Goal: Transaction & Acquisition: Purchase product/service

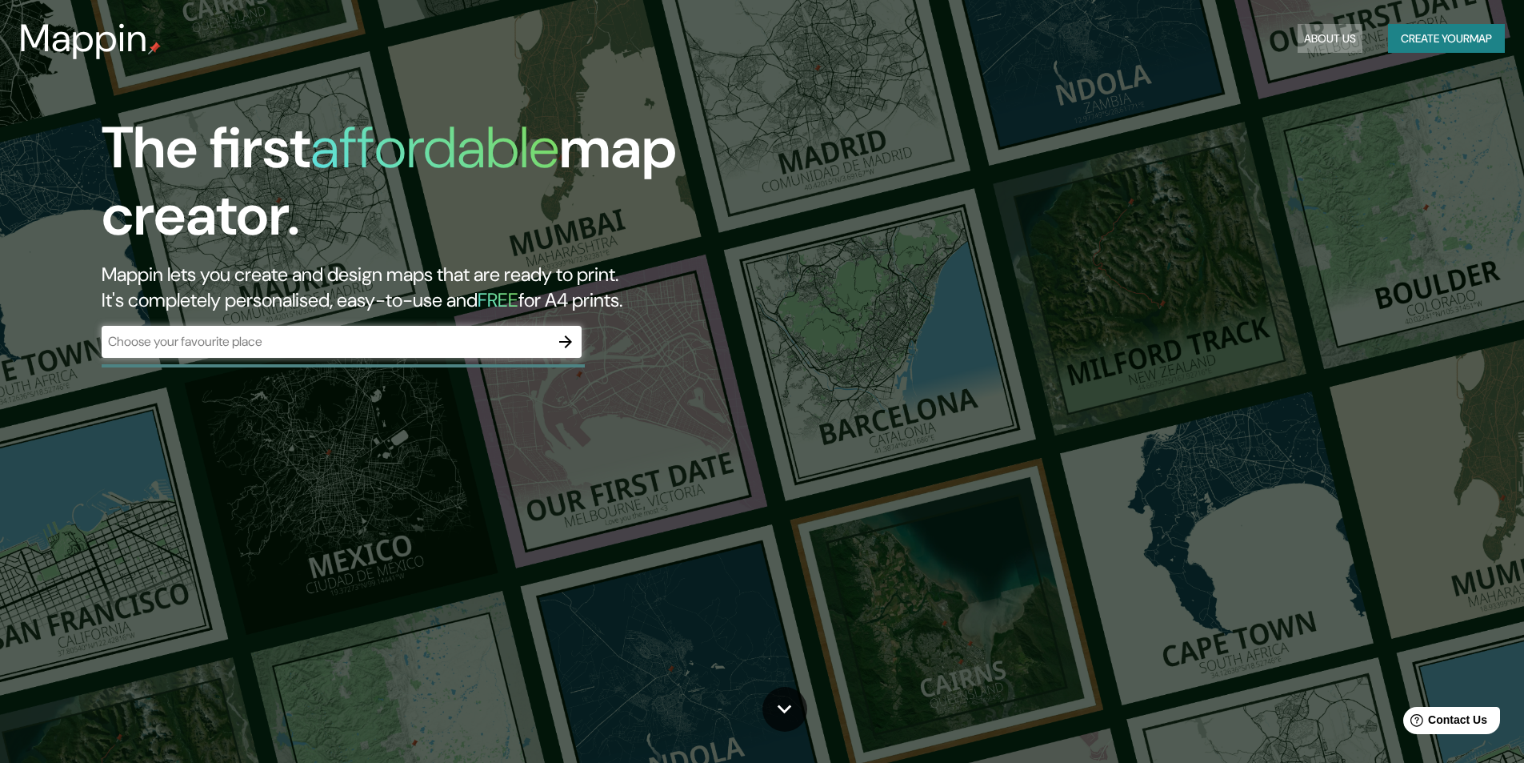
click at [1305, 41] on button "About Us" at bounding box center [1330, 39] width 65 height 30
click at [1466, 38] on button "Create your map" at bounding box center [1446, 39] width 117 height 30
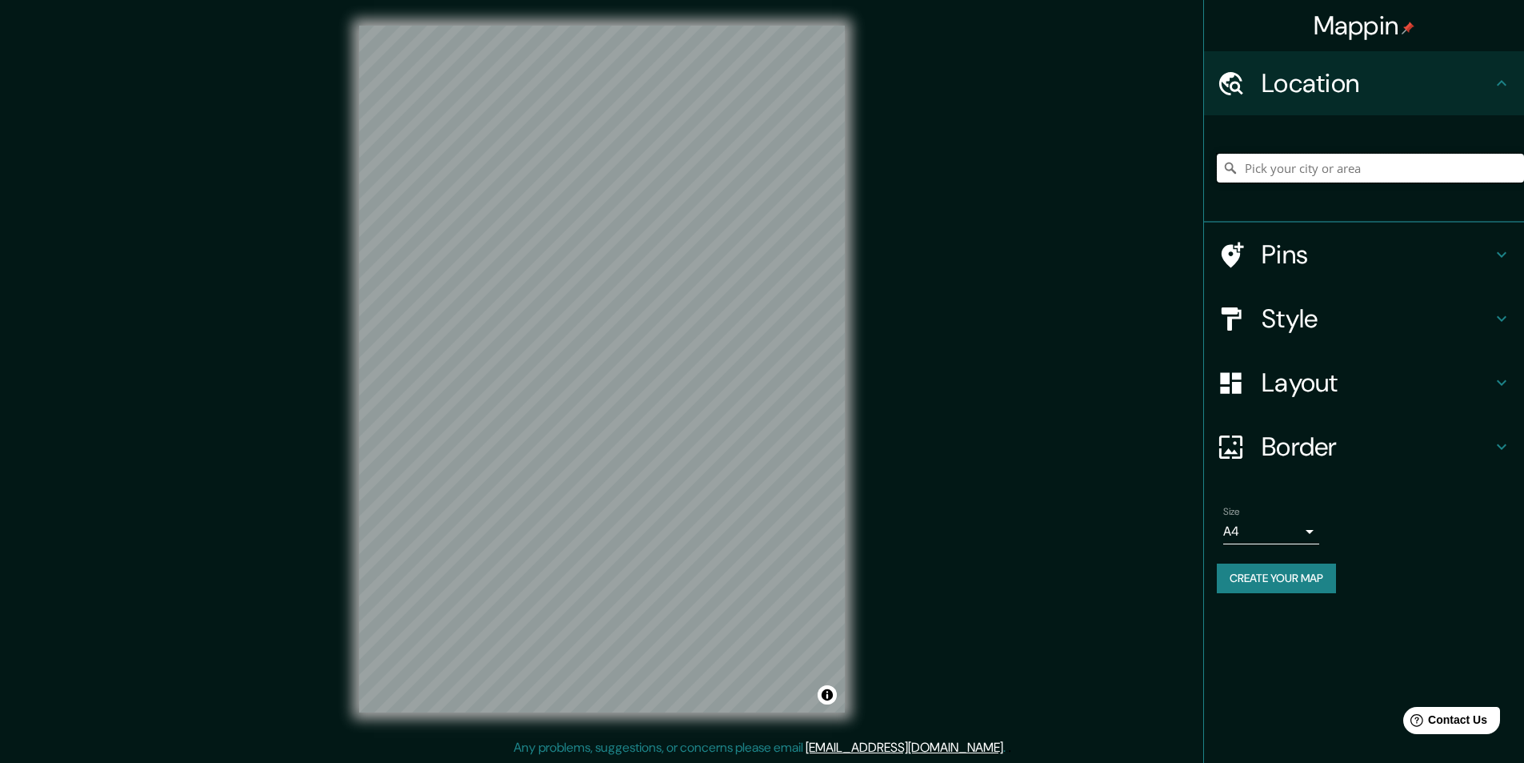
click at [1270, 165] on input "Pick your city or area" at bounding box center [1370, 168] width 307 height 29
type input "Huancayo, [GEOGRAPHIC_DATA], [GEOGRAPHIC_DATA]"
click at [1306, 318] on h4 "Style" at bounding box center [1377, 318] width 230 height 32
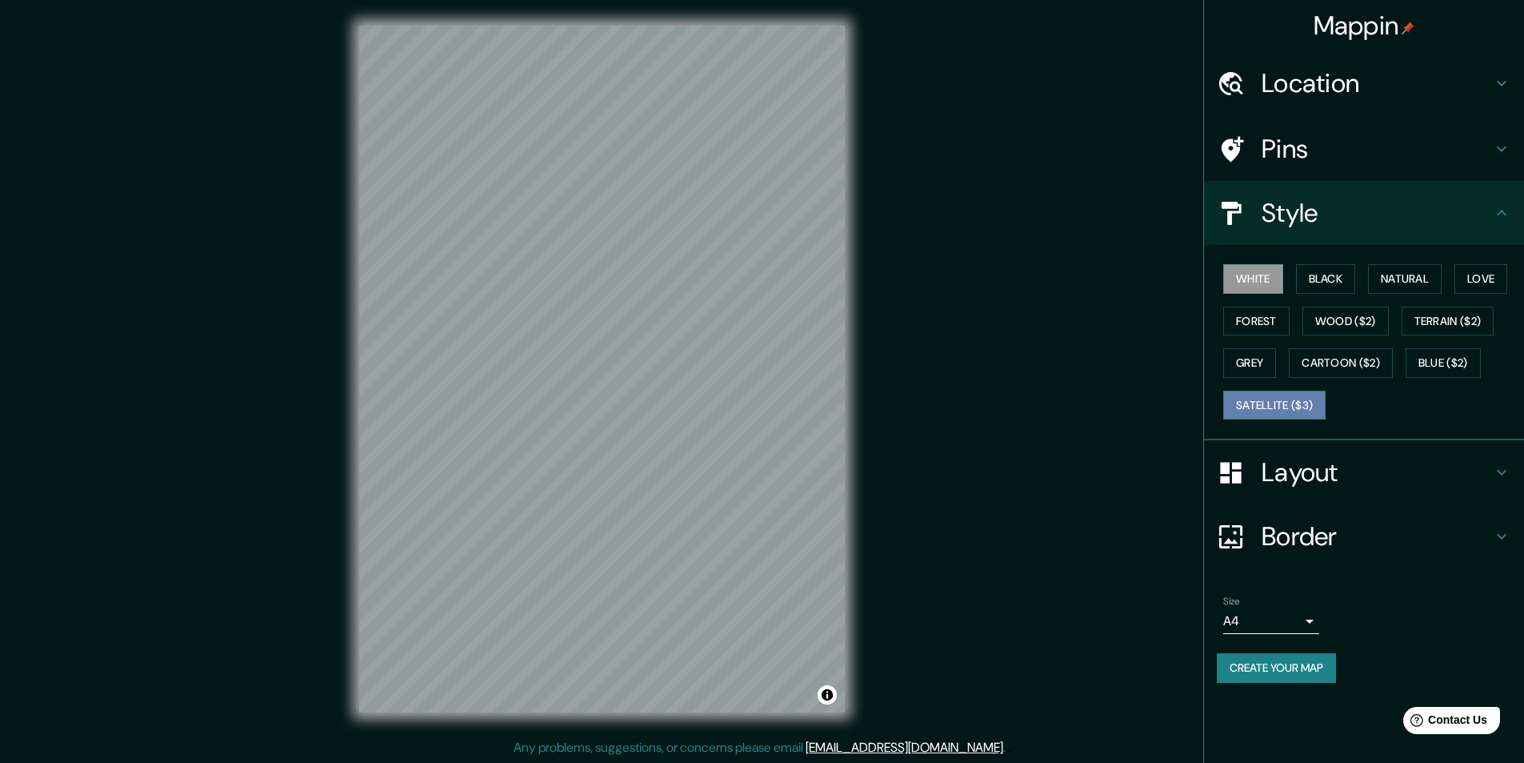
click at [1268, 402] on button "Satellite ($3)" at bounding box center [1275, 406] width 102 height 30
click at [1434, 353] on button "Blue ($2)" at bounding box center [1443, 363] width 75 height 30
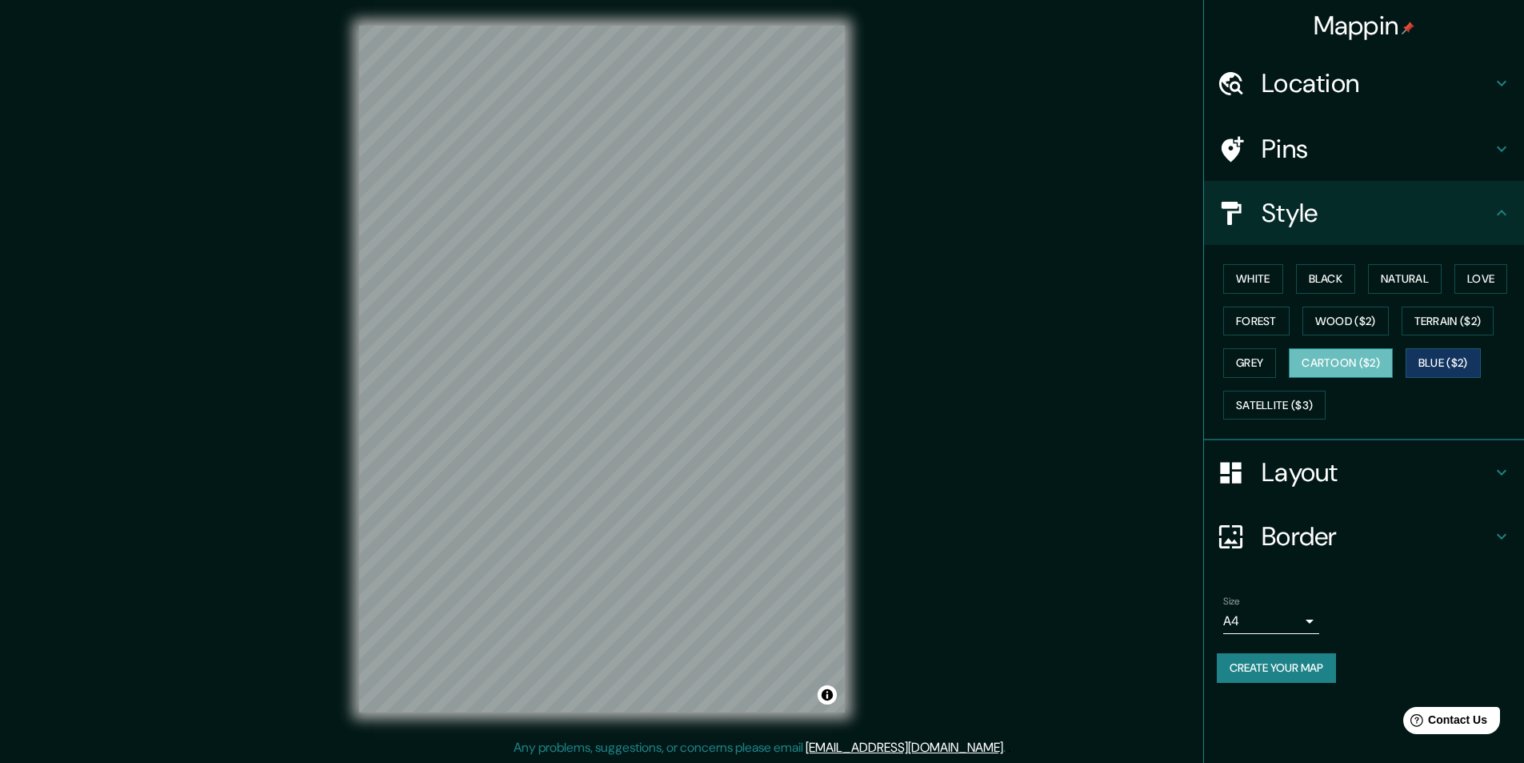
click at [1350, 352] on button "Cartoon ($2)" at bounding box center [1341, 363] width 104 height 30
click at [1274, 404] on button "Satellite ($3)" at bounding box center [1275, 406] width 102 height 30
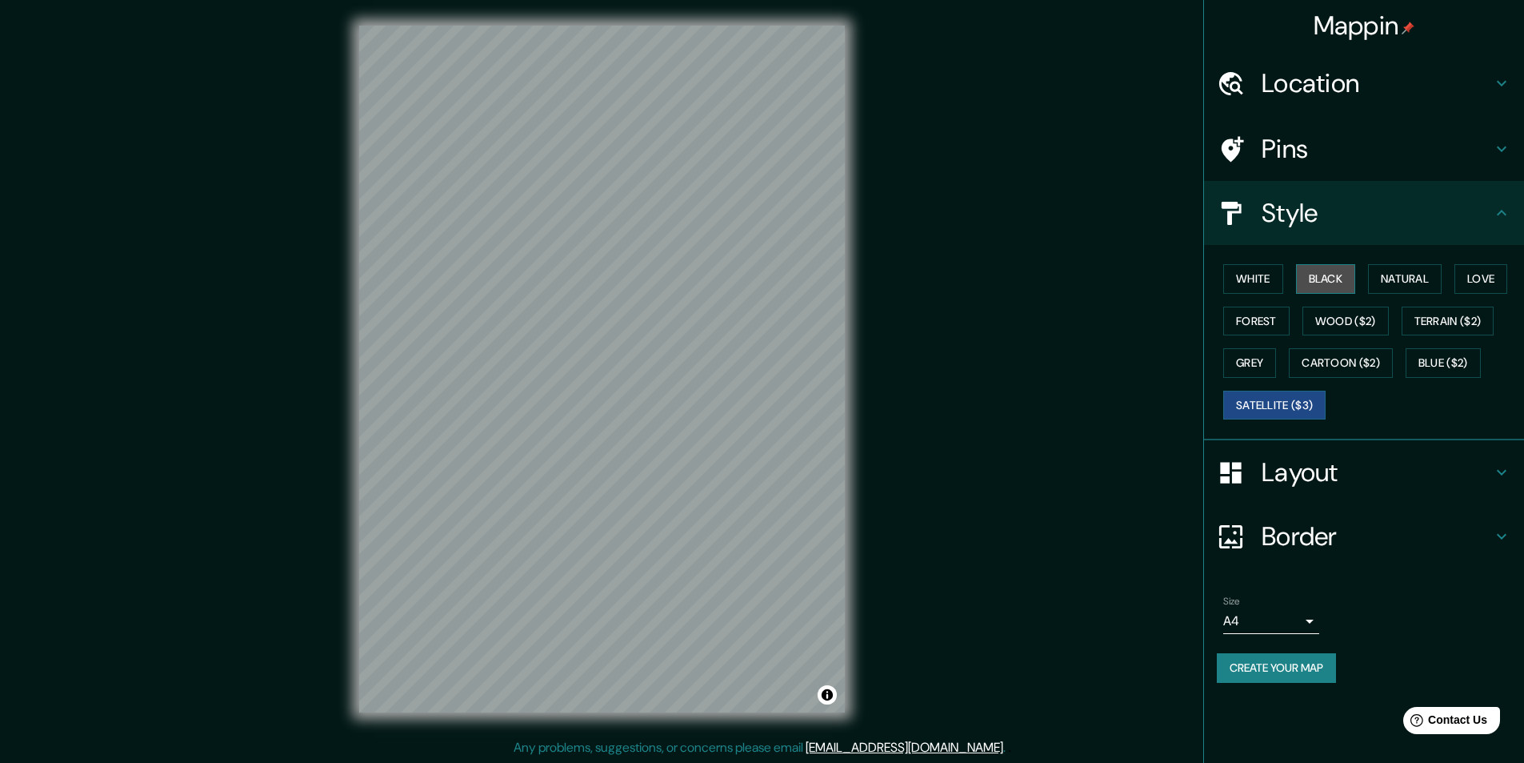
click at [1332, 280] on button "Black" at bounding box center [1326, 279] width 60 height 30
click at [1258, 278] on button "White" at bounding box center [1254, 279] width 60 height 30
click at [1300, 396] on button "Satellite ($3)" at bounding box center [1275, 406] width 102 height 30
click at [1323, 272] on button "Black" at bounding box center [1326, 279] width 60 height 30
click at [1252, 271] on button "White" at bounding box center [1254, 279] width 60 height 30
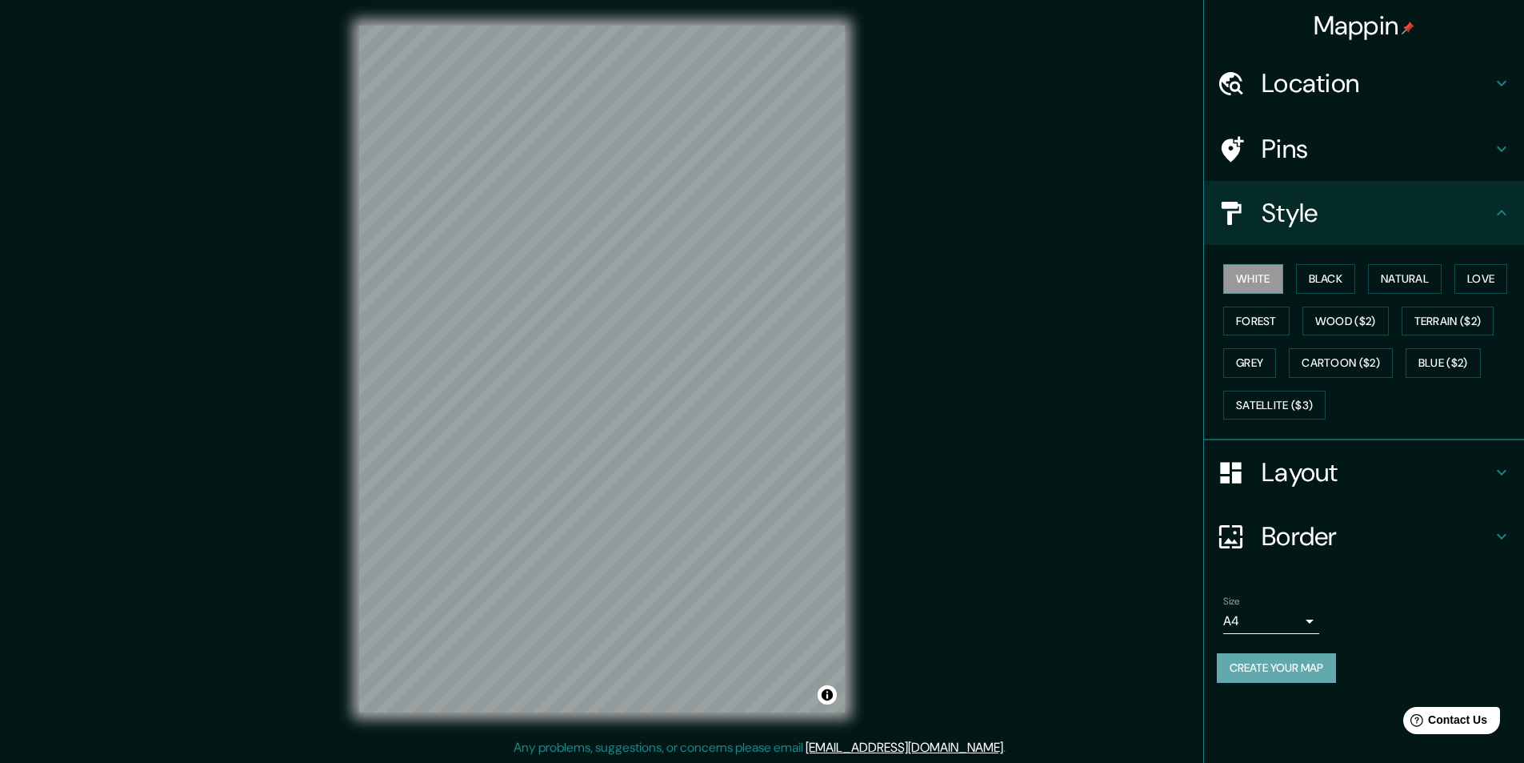
click at [1257, 669] on button "Create your map" at bounding box center [1276, 668] width 119 height 30
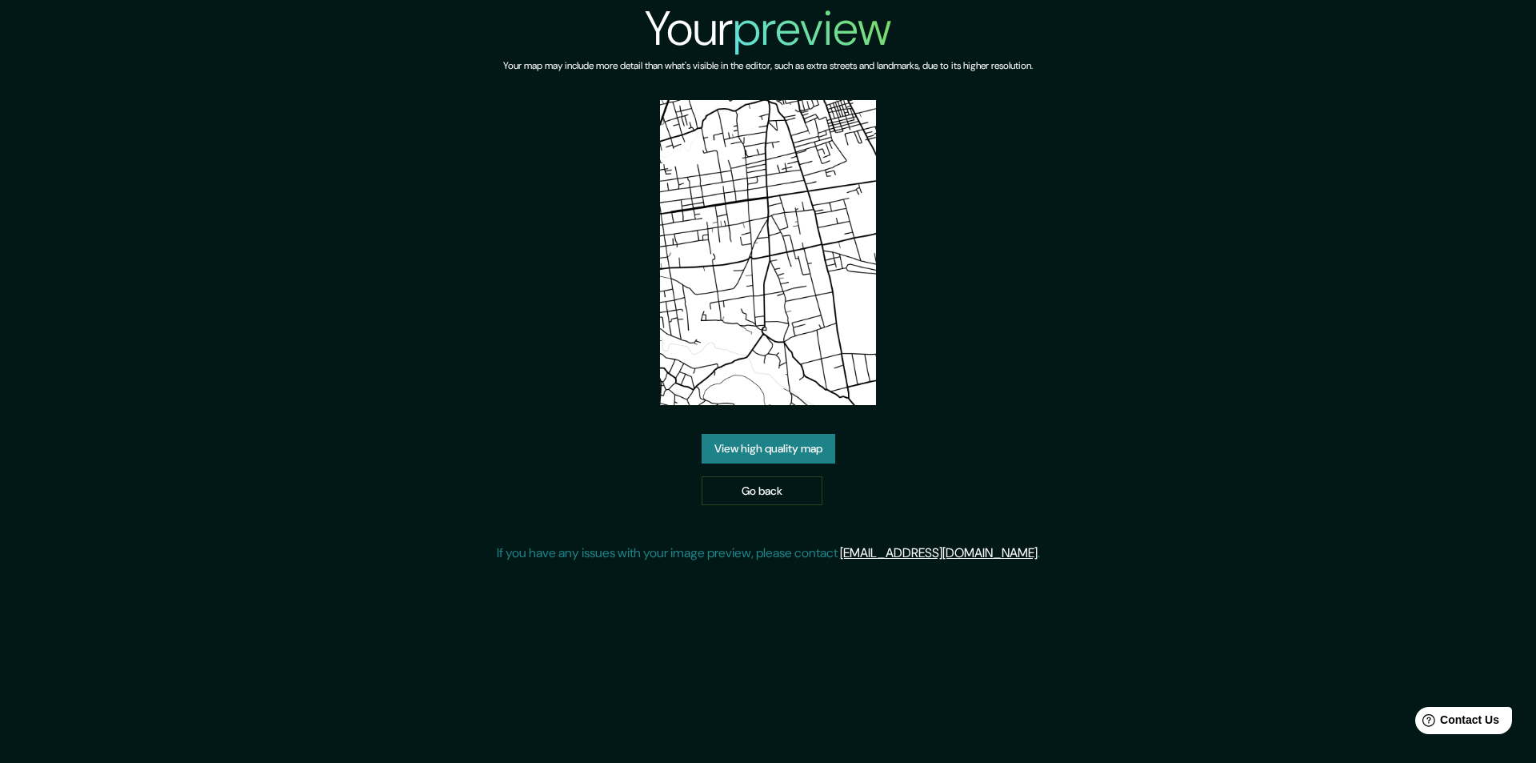
click at [1247, 380] on div "Your preview Your map may include more detail than what's visible in the editor…" at bounding box center [768, 287] width 1536 height 575
click at [751, 499] on link "Go back" at bounding box center [762, 491] width 121 height 30
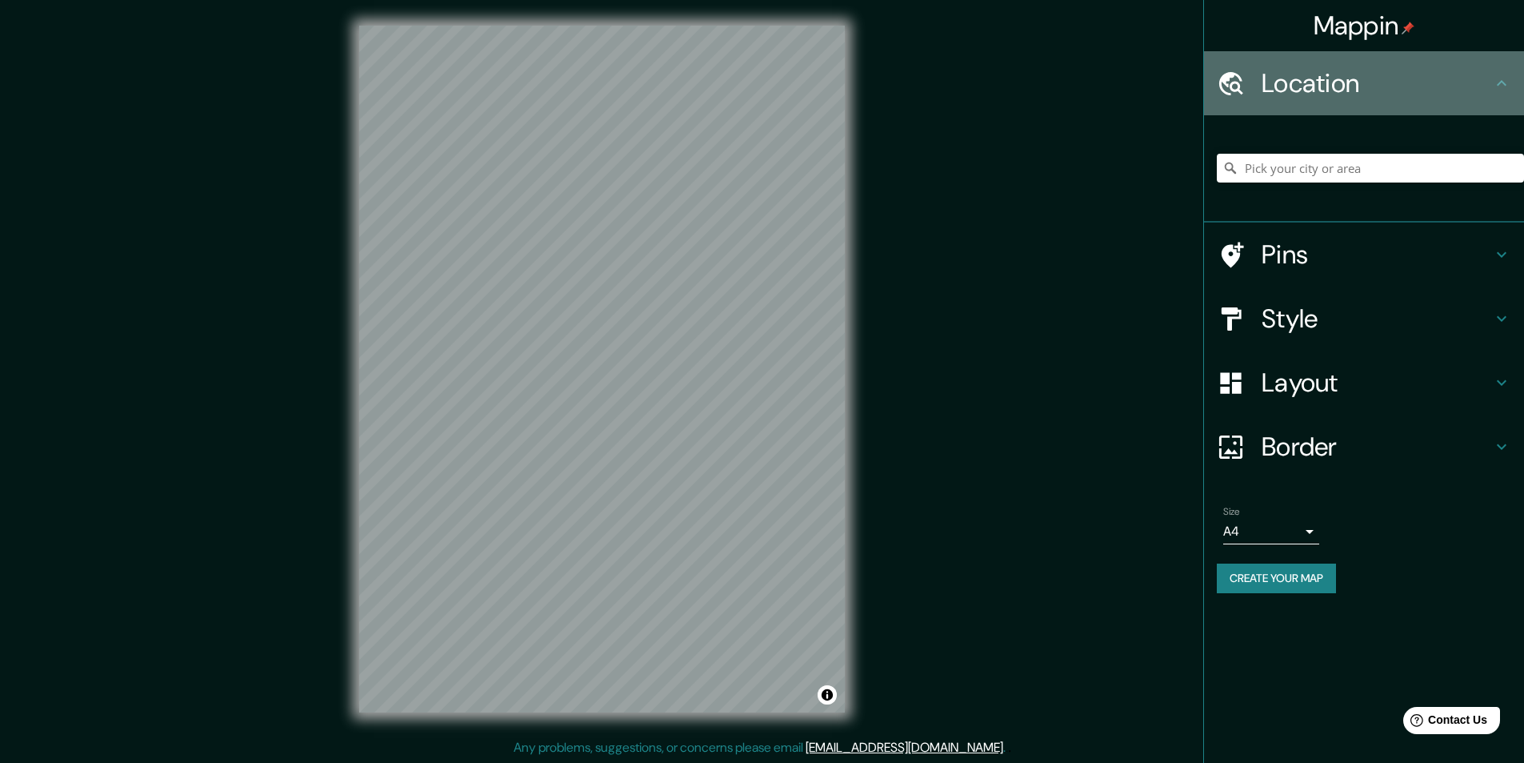
click at [1408, 83] on h4 "Location" at bounding box center [1377, 83] width 230 height 32
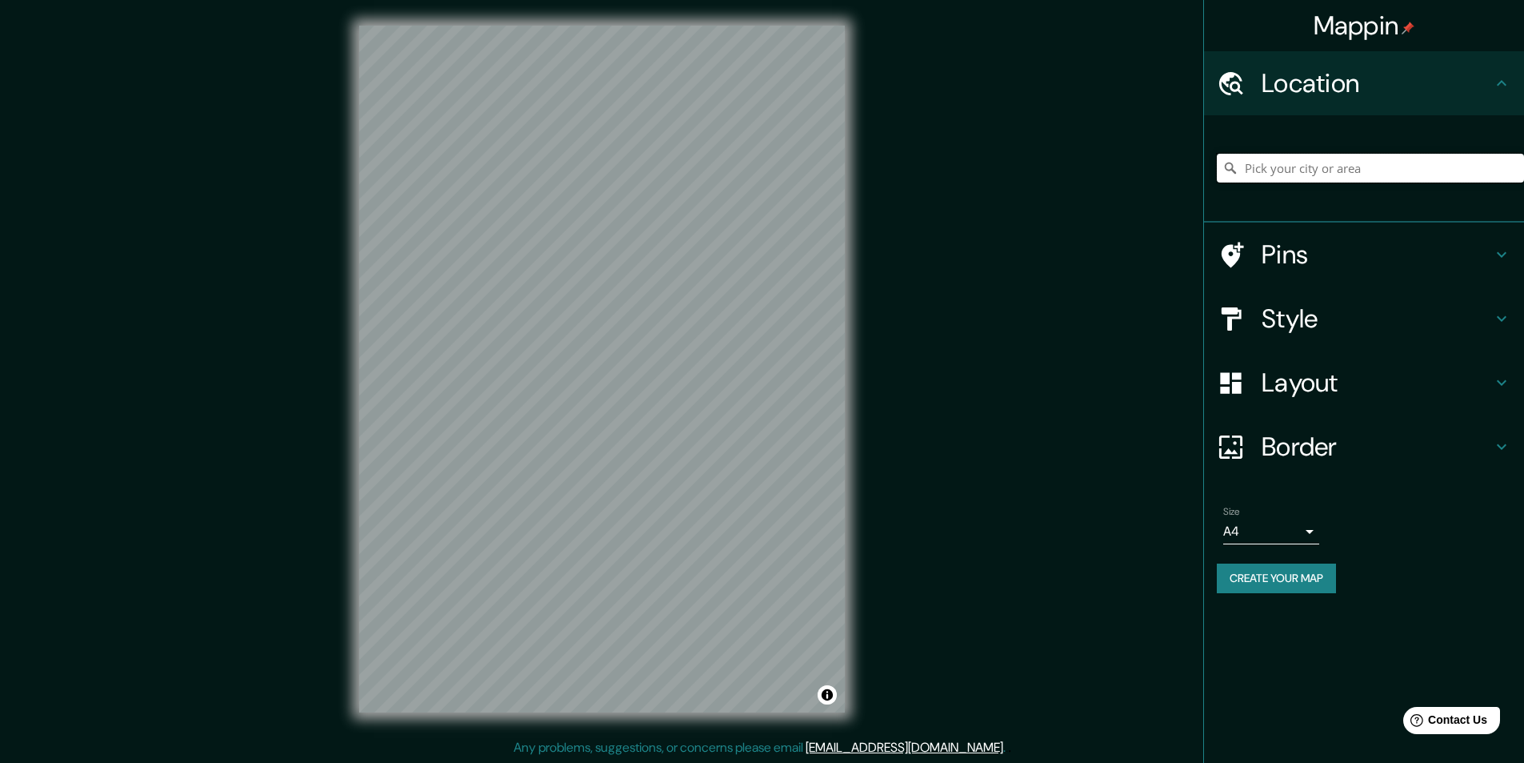
click at [1396, 167] on input "Pick your city or area" at bounding box center [1370, 168] width 307 height 29
type input "Huancayo, [GEOGRAPHIC_DATA], [GEOGRAPHIC_DATA]"
click at [1274, 314] on h4 "Style" at bounding box center [1377, 318] width 230 height 32
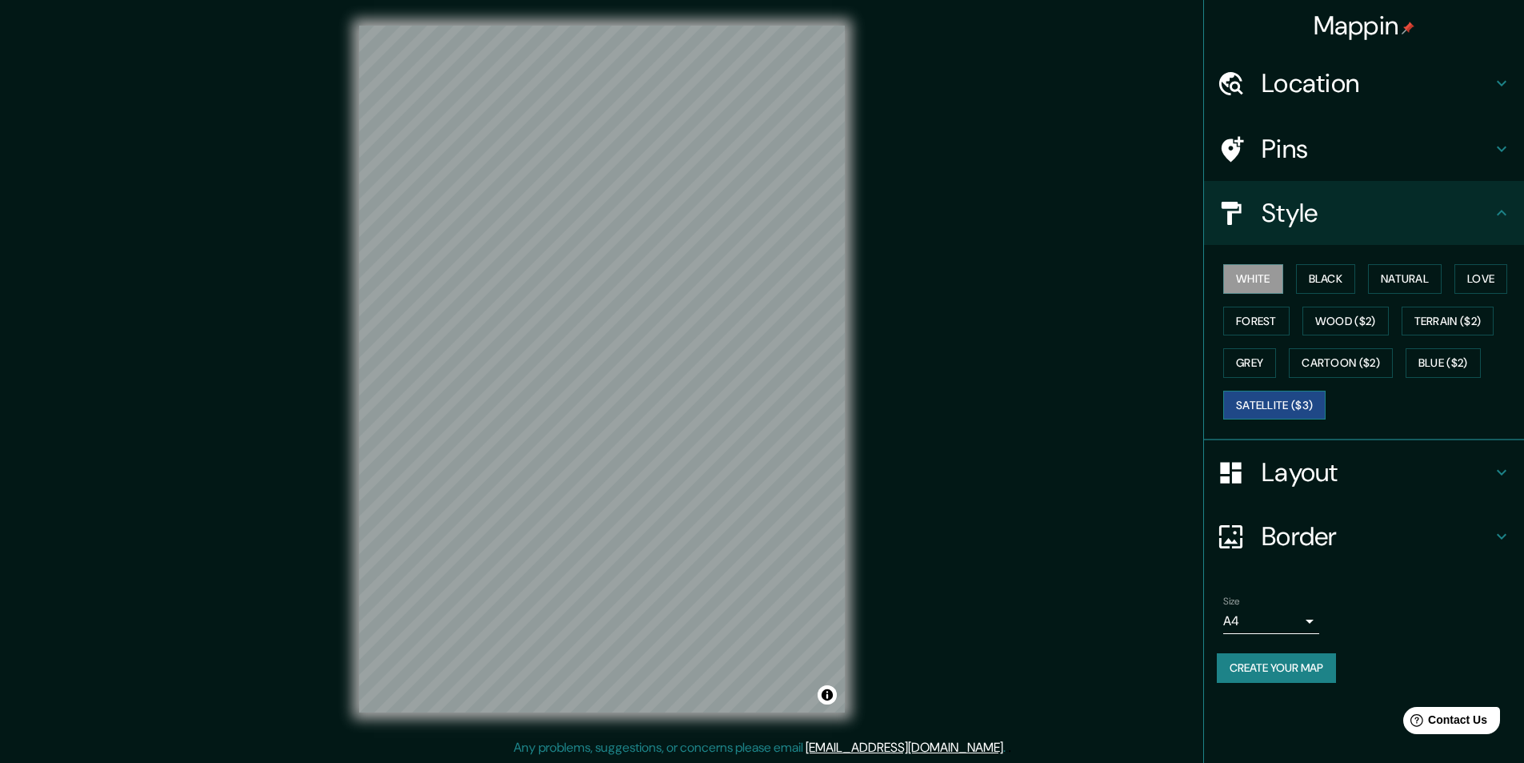
click at [1267, 413] on button "Satellite ($3)" at bounding box center [1275, 406] width 102 height 30
click at [1260, 667] on button "Create your map" at bounding box center [1276, 668] width 119 height 30
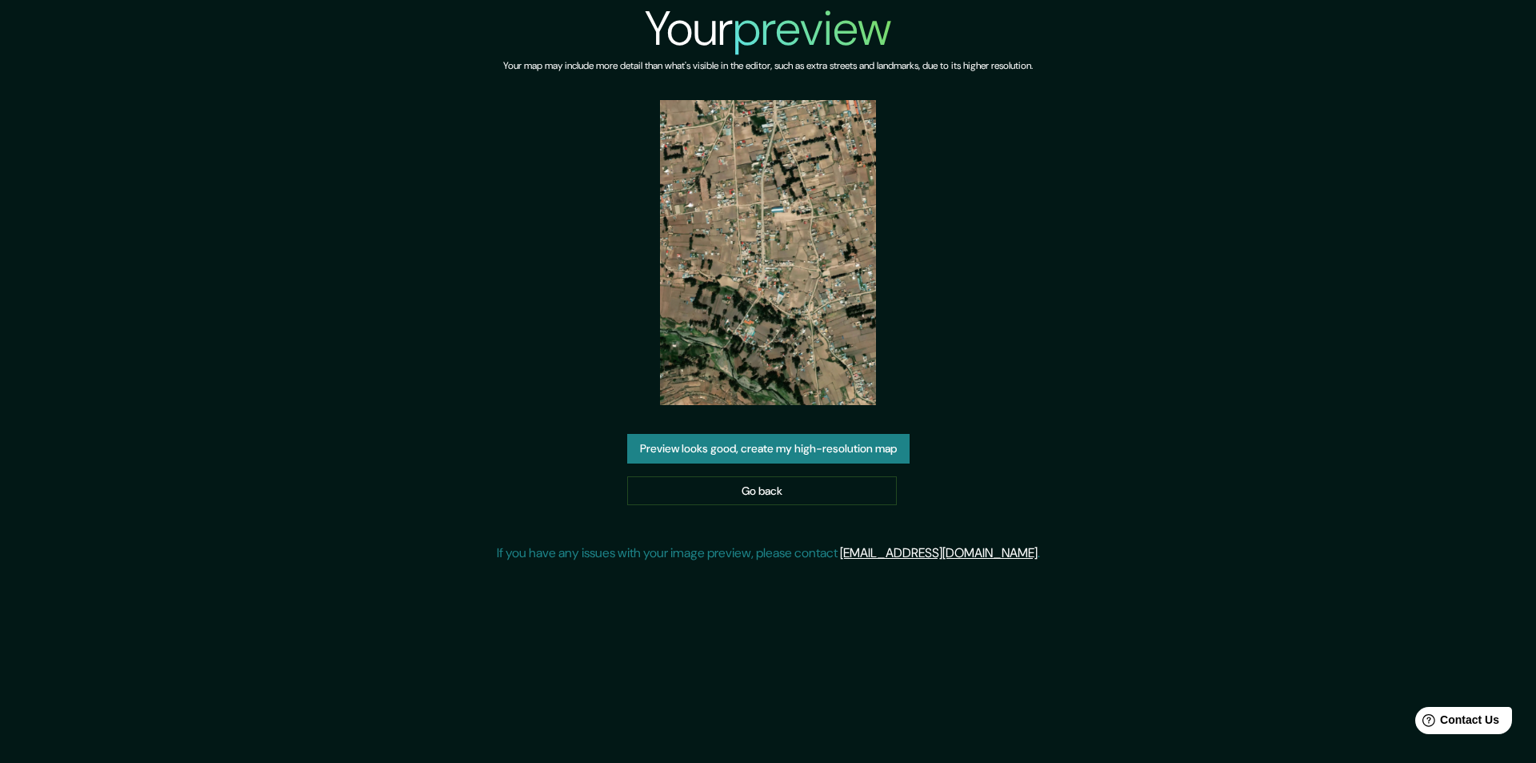
click at [767, 229] on img at bounding box center [768, 252] width 216 height 305
click at [755, 490] on link "Go back" at bounding box center [762, 491] width 270 height 30
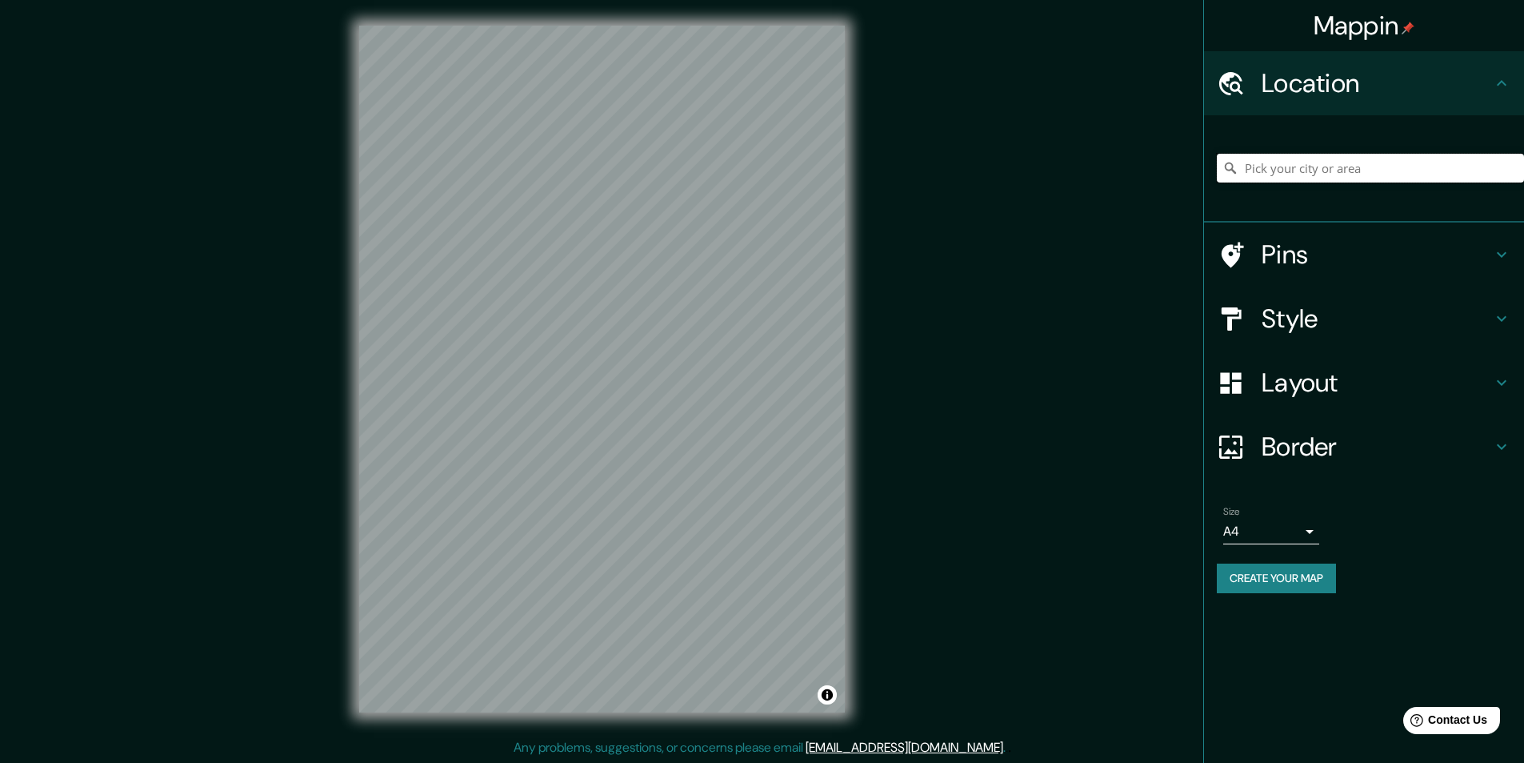
click at [1322, 169] on input "Pick your city or area" at bounding box center [1370, 168] width 307 height 29
type input "Huancayo, [GEOGRAPHIC_DATA], [GEOGRAPHIC_DATA]"
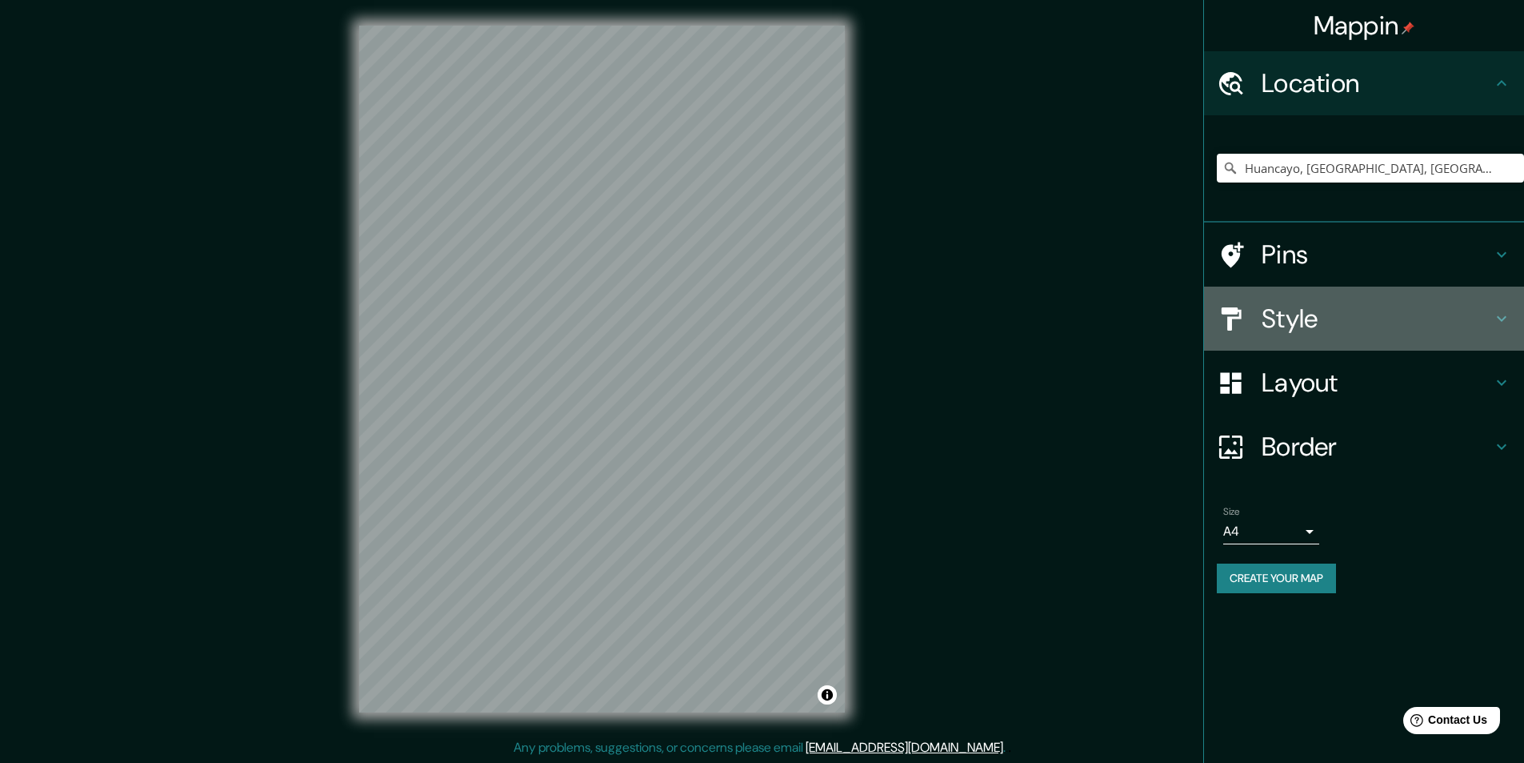
click at [1280, 324] on h4 "Style" at bounding box center [1377, 318] width 230 height 32
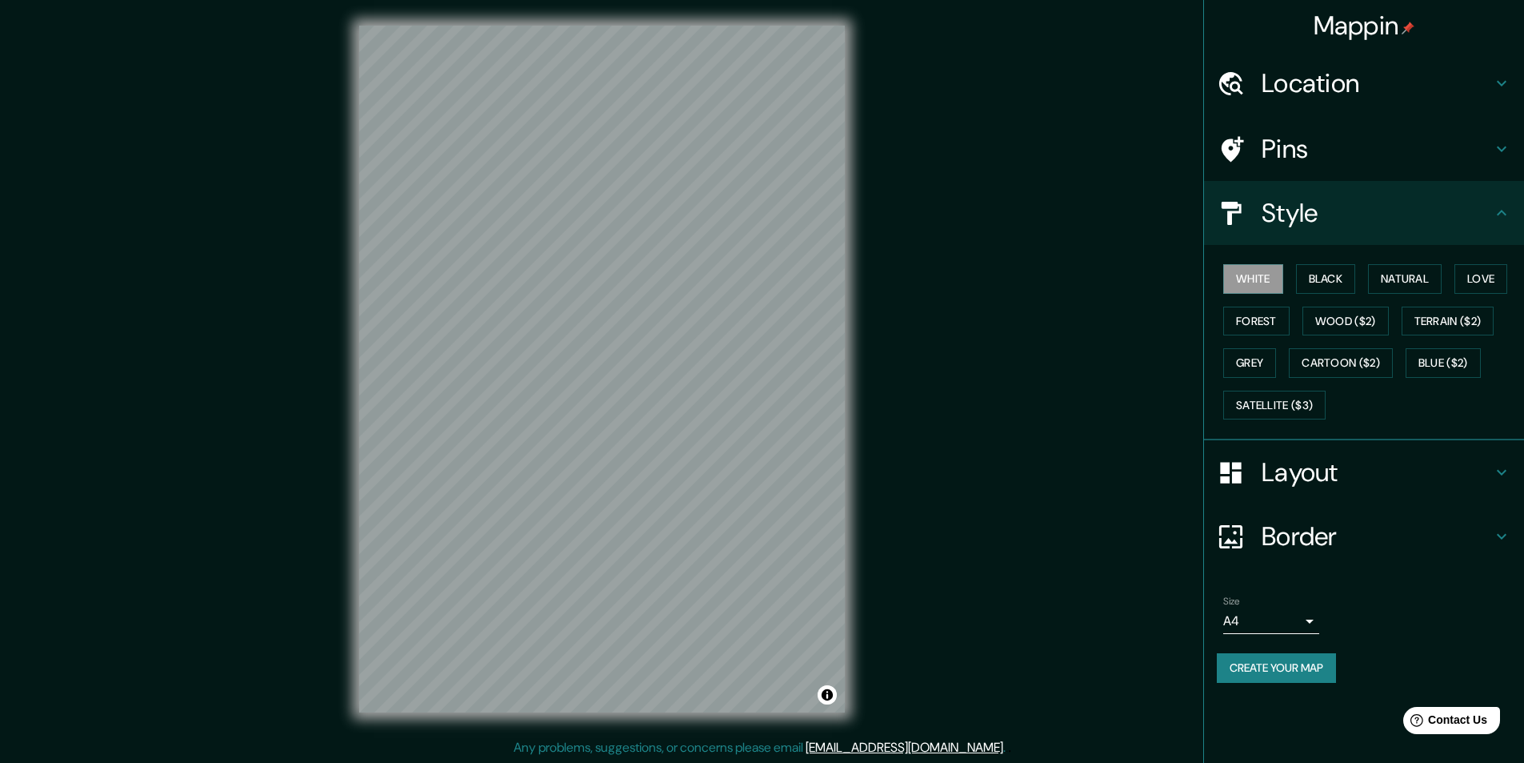
click at [1160, 380] on div "Mappin Location Huancayo, Departamento de Junín, Perú Huancayo Departamento de …" at bounding box center [762, 381] width 1524 height 763
click at [1277, 668] on button "Create your map" at bounding box center [1276, 668] width 119 height 30
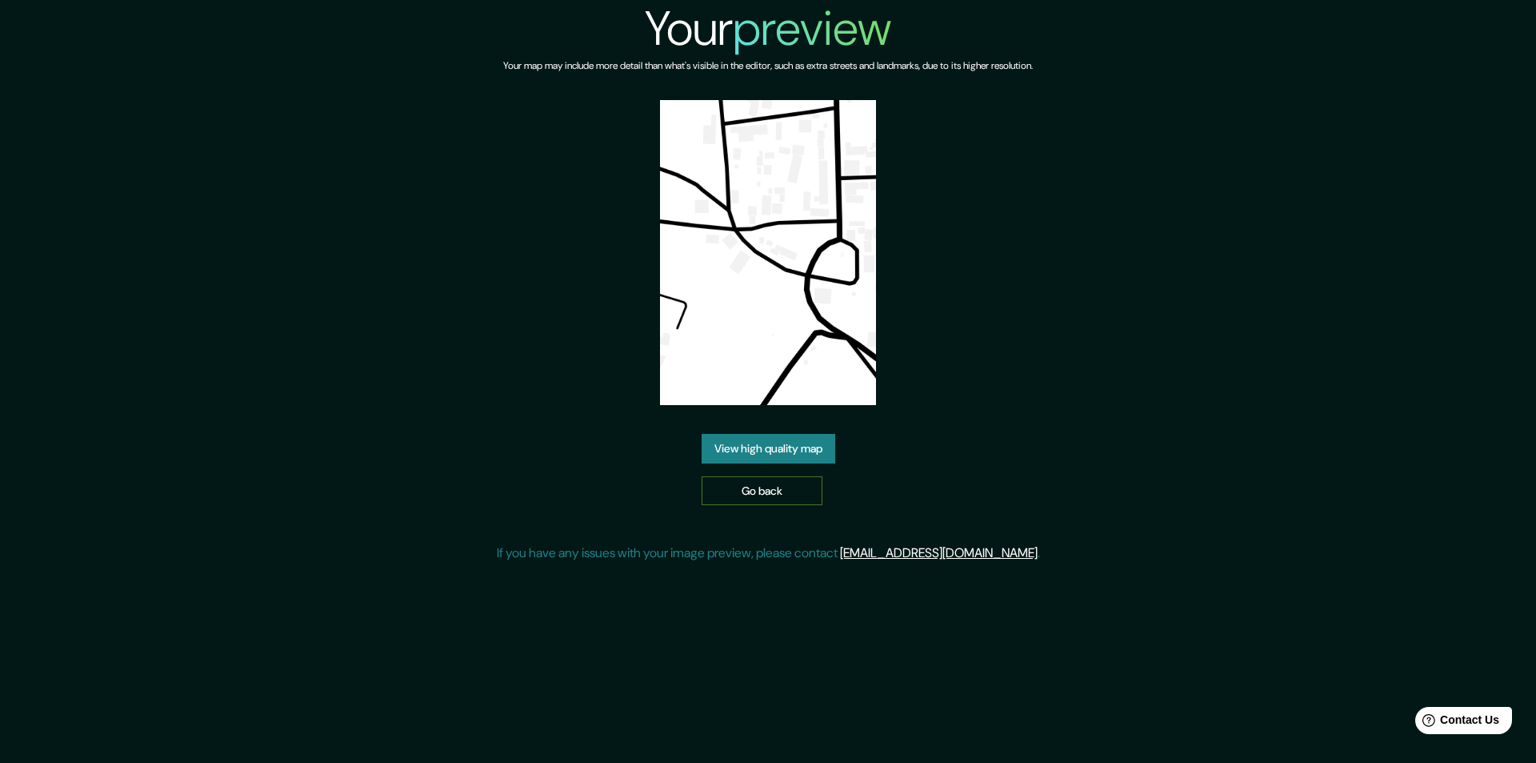
click at [761, 487] on link "Go back" at bounding box center [762, 491] width 121 height 30
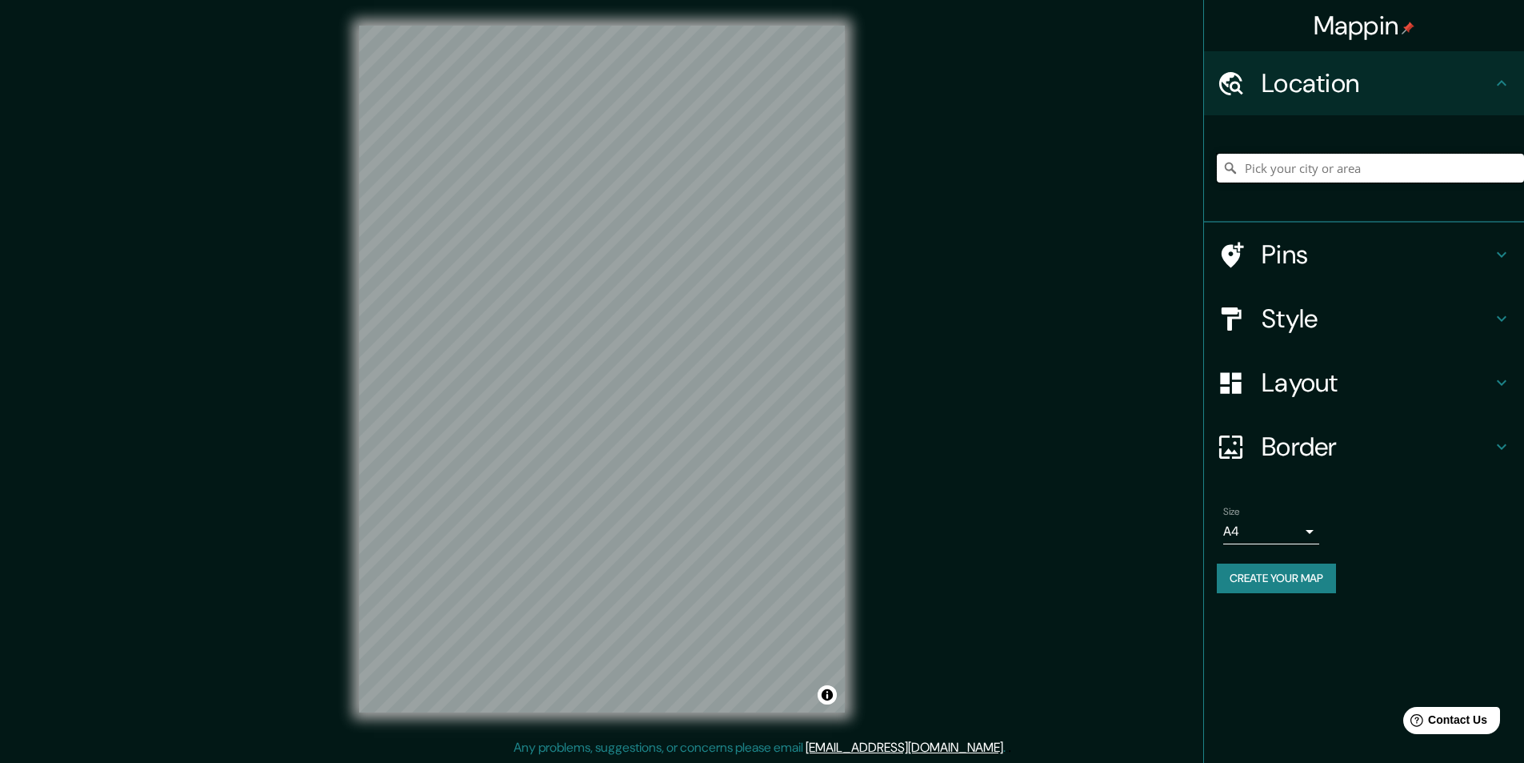
click at [1300, 166] on input "Pick your city or area" at bounding box center [1370, 168] width 307 height 29
type input "Huancayo, [GEOGRAPHIC_DATA], [GEOGRAPHIC_DATA]"
click at [1276, 576] on button "Create your map" at bounding box center [1276, 578] width 119 height 30
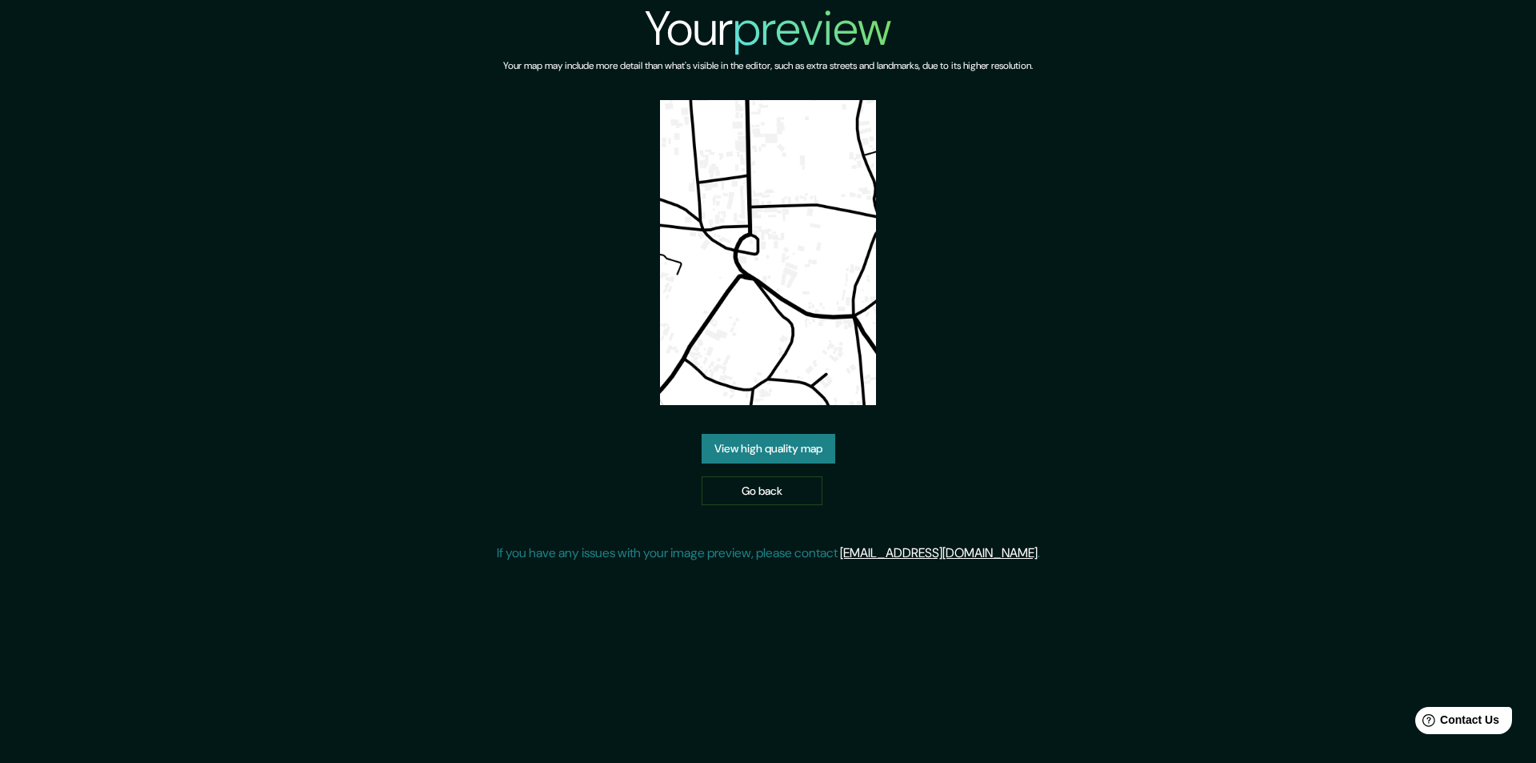
click at [919, 684] on div "Your preview Your map may include more detail than what's visible in the editor…" at bounding box center [768, 381] width 1536 height 763
click at [787, 485] on link "Go back" at bounding box center [762, 491] width 121 height 30
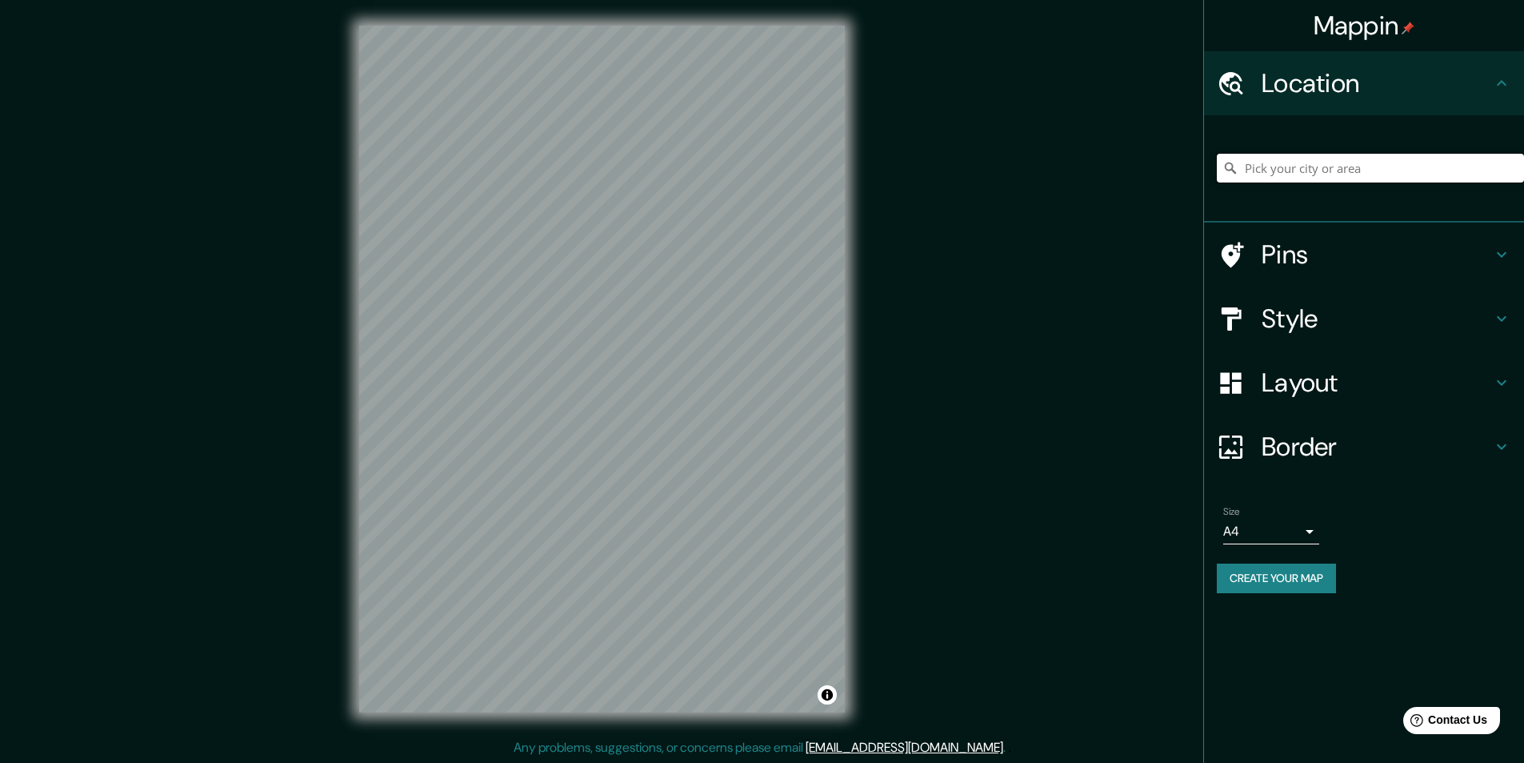
click at [1329, 163] on input "Pick your city or area" at bounding box center [1370, 168] width 307 height 29
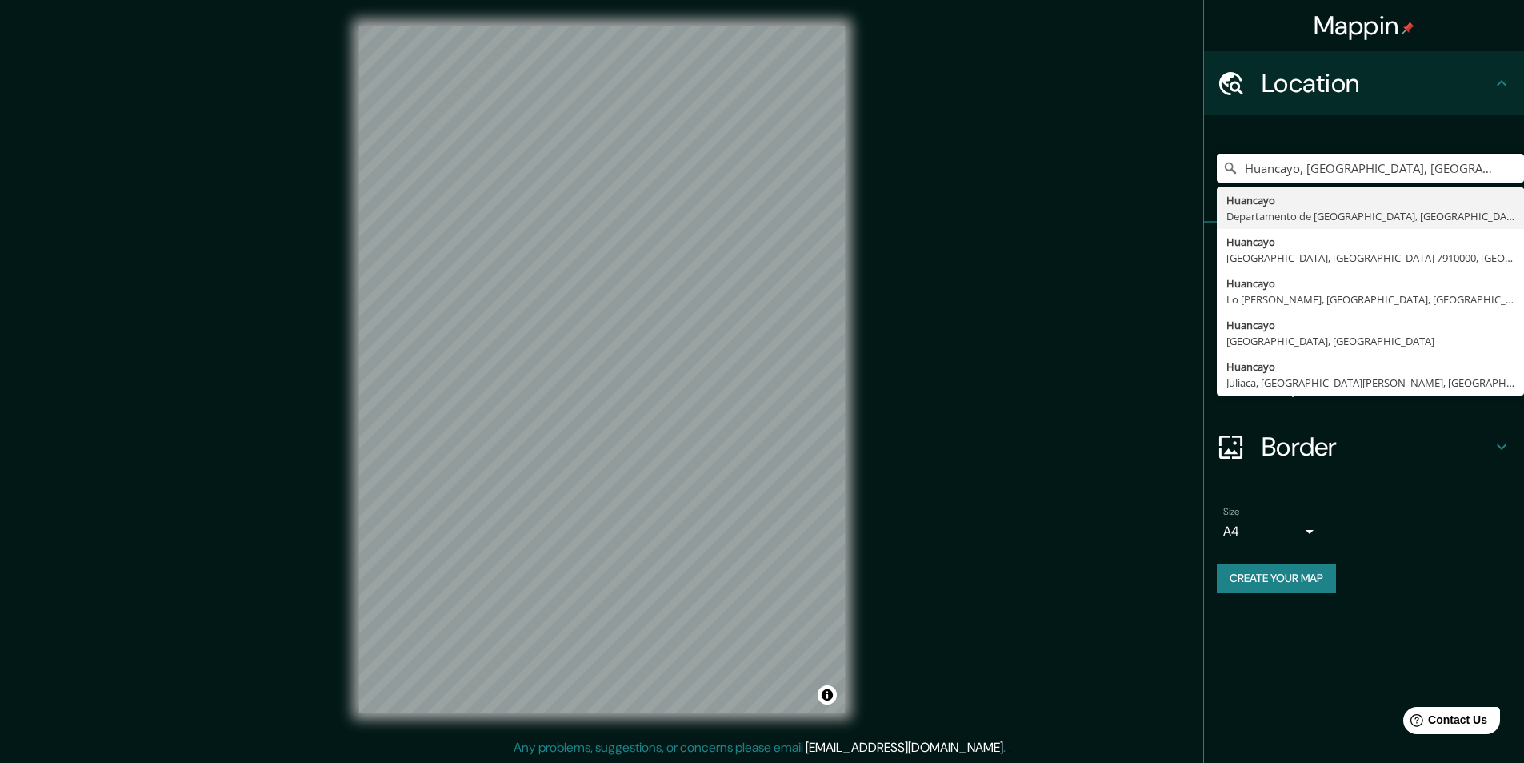
type input "Huancayo, [GEOGRAPHIC_DATA], [GEOGRAPHIC_DATA]"
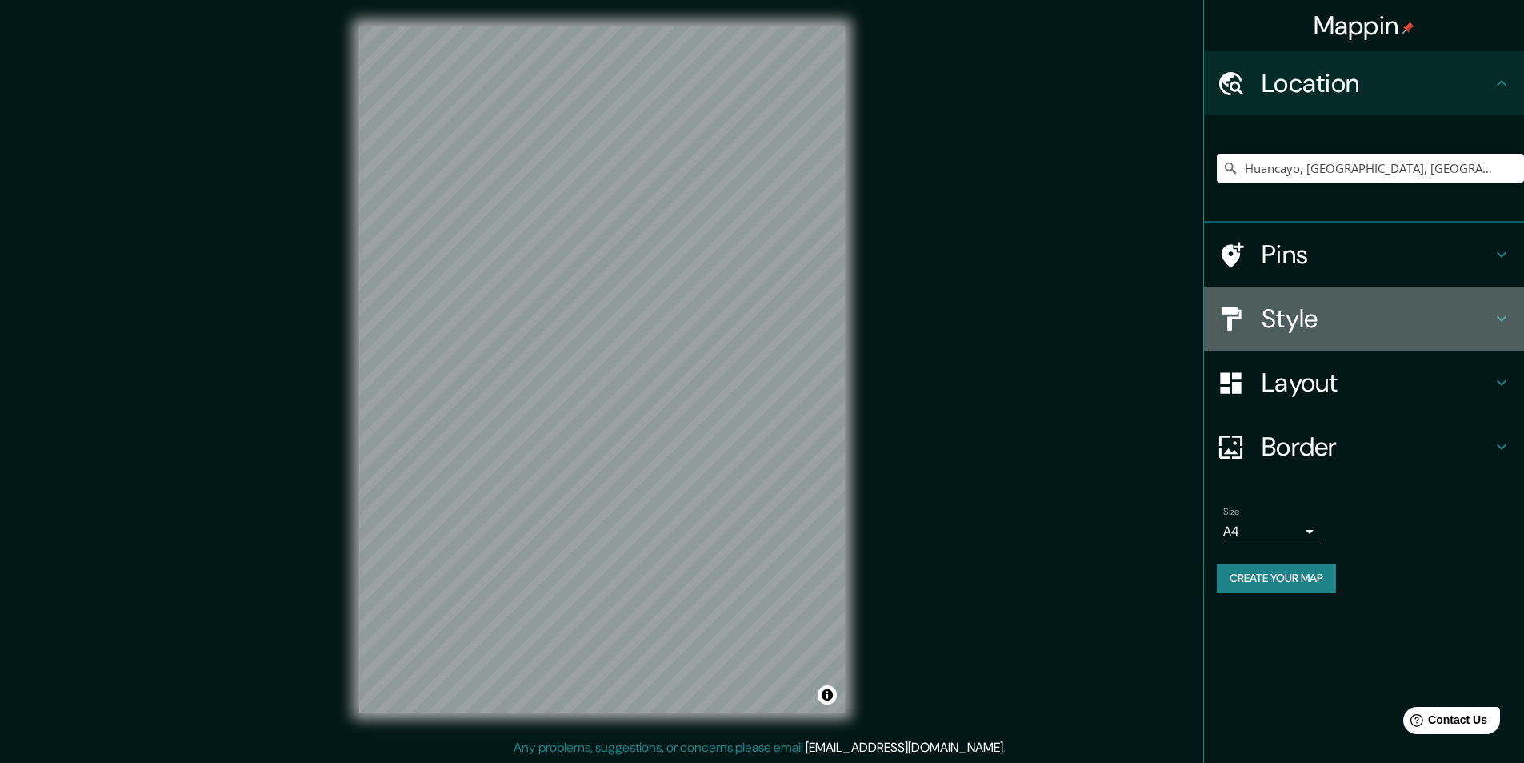
click at [1280, 307] on h4 "Style" at bounding box center [1377, 318] width 230 height 32
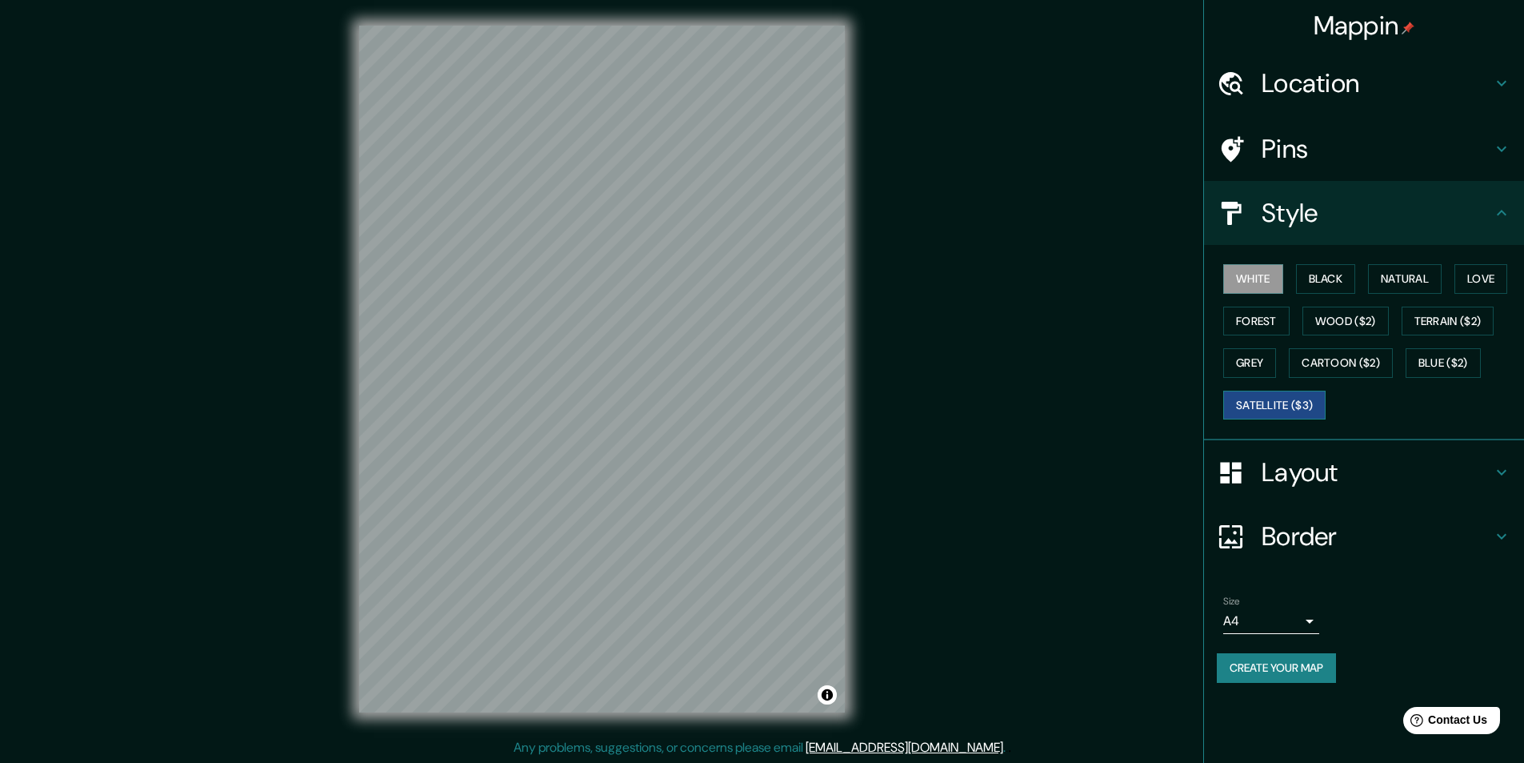
click at [1273, 397] on button "Satellite ($3)" at bounding box center [1275, 406] width 102 height 30
click at [1266, 270] on button "White" at bounding box center [1254, 279] width 60 height 30
click at [1272, 405] on button "Satellite ($3)" at bounding box center [1275, 406] width 102 height 30
click at [1278, 278] on button "White" at bounding box center [1254, 279] width 60 height 30
click at [1284, 663] on button "Create your map" at bounding box center [1276, 668] width 119 height 30
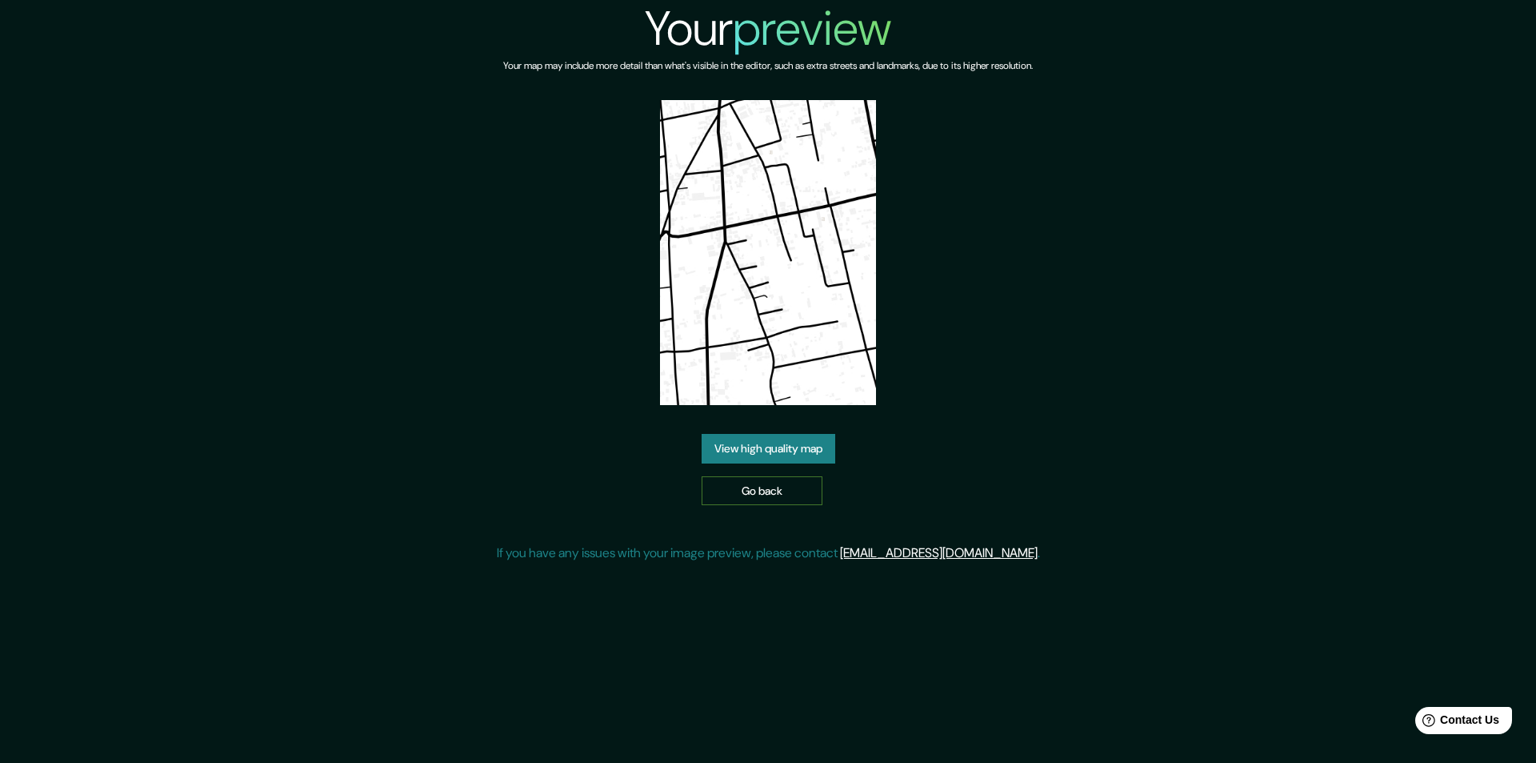
click at [738, 483] on link "Go back" at bounding box center [762, 491] width 121 height 30
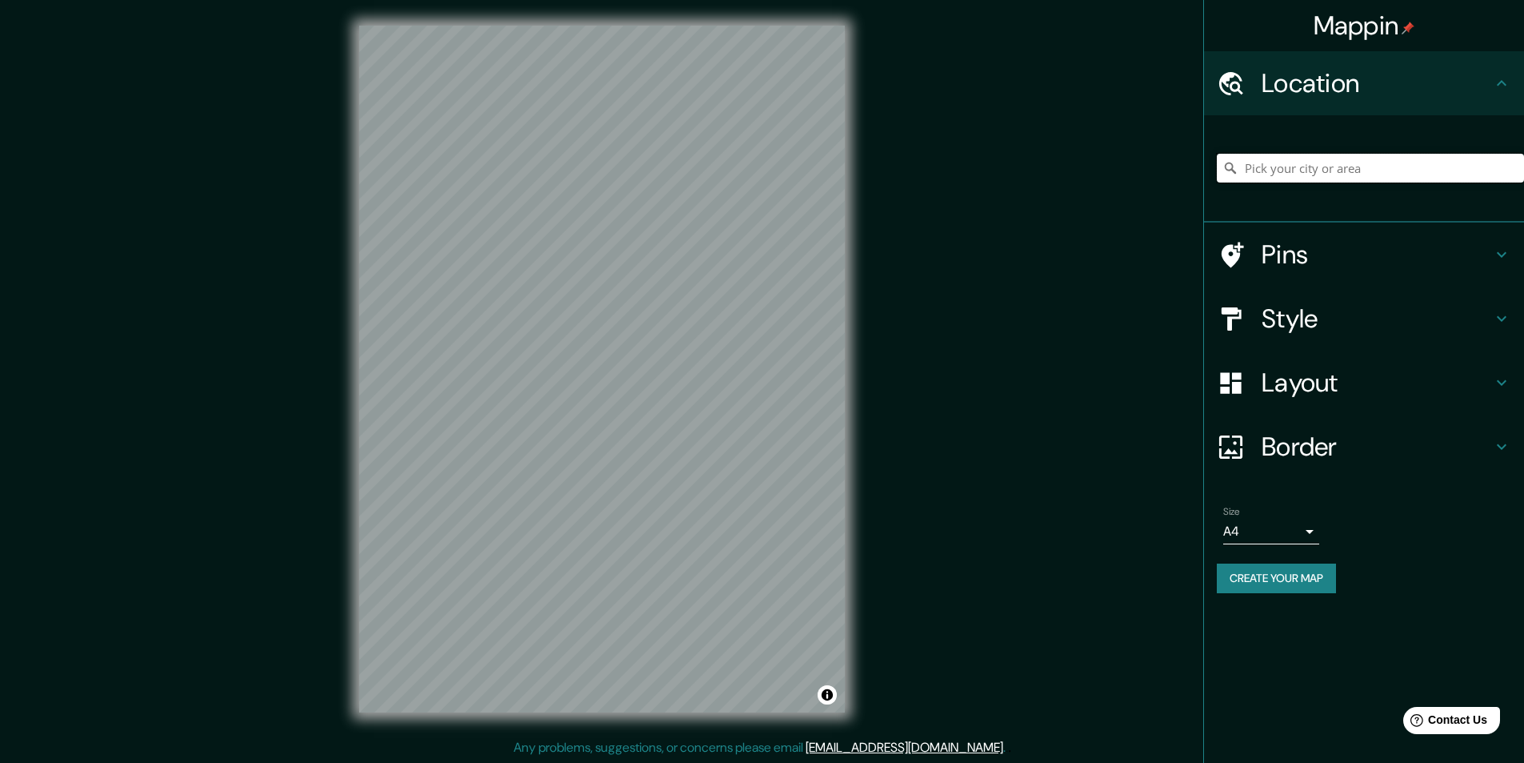
click at [1286, 168] on input "Pick your city or area" at bounding box center [1370, 168] width 307 height 29
type input "Huancayo, Departamento de Junín, Perú"
click at [1279, 581] on button "Create your map" at bounding box center [1276, 578] width 119 height 30
